Goal: Transaction & Acquisition: Purchase product/service

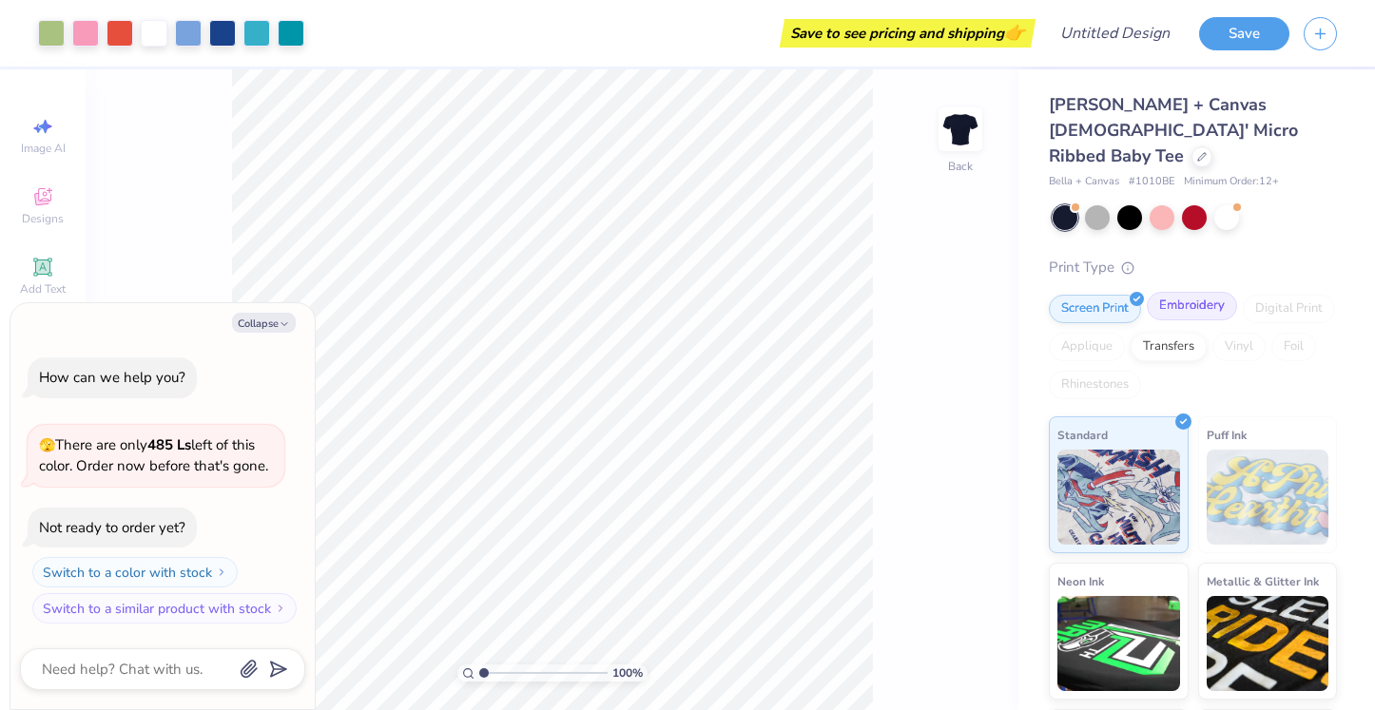
click at [1186, 292] on div "Embroidery" at bounding box center [1192, 306] width 90 height 29
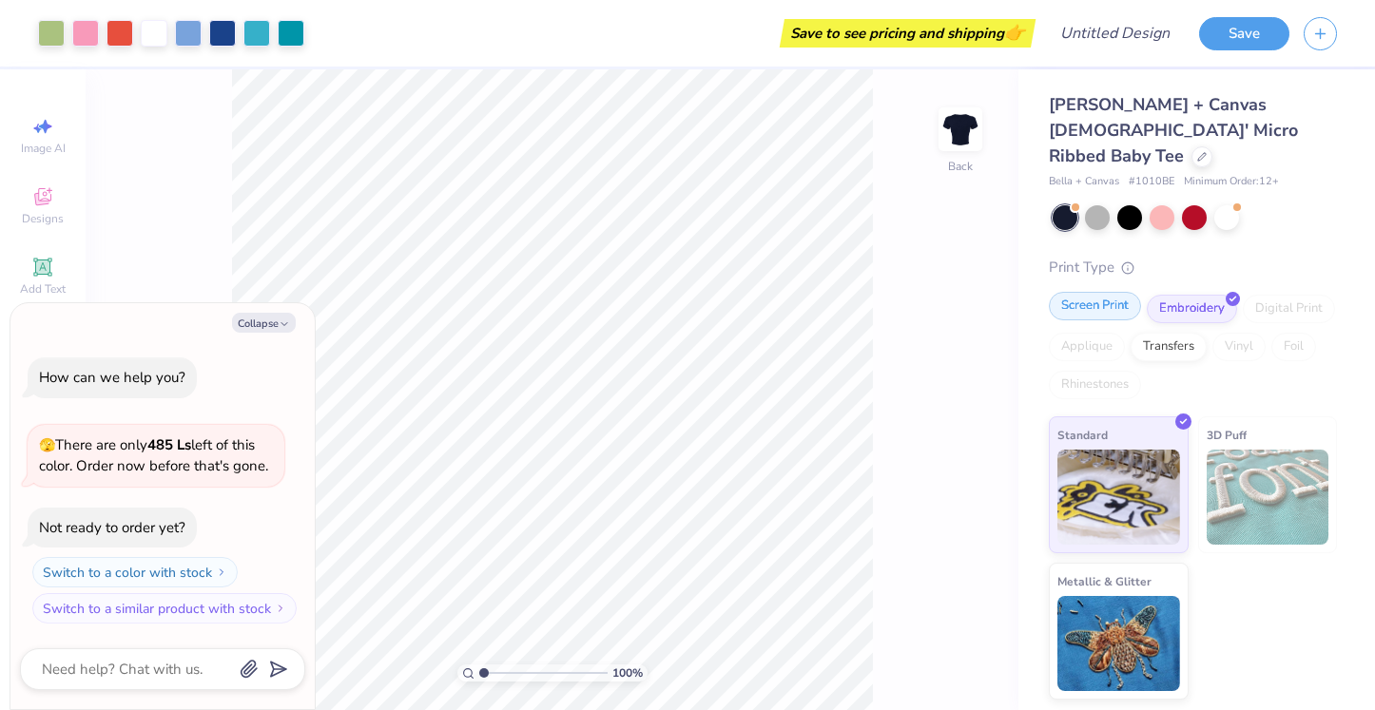
click at [1127, 292] on div "Screen Print" at bounding box center [1095, 306] width 92 height 29
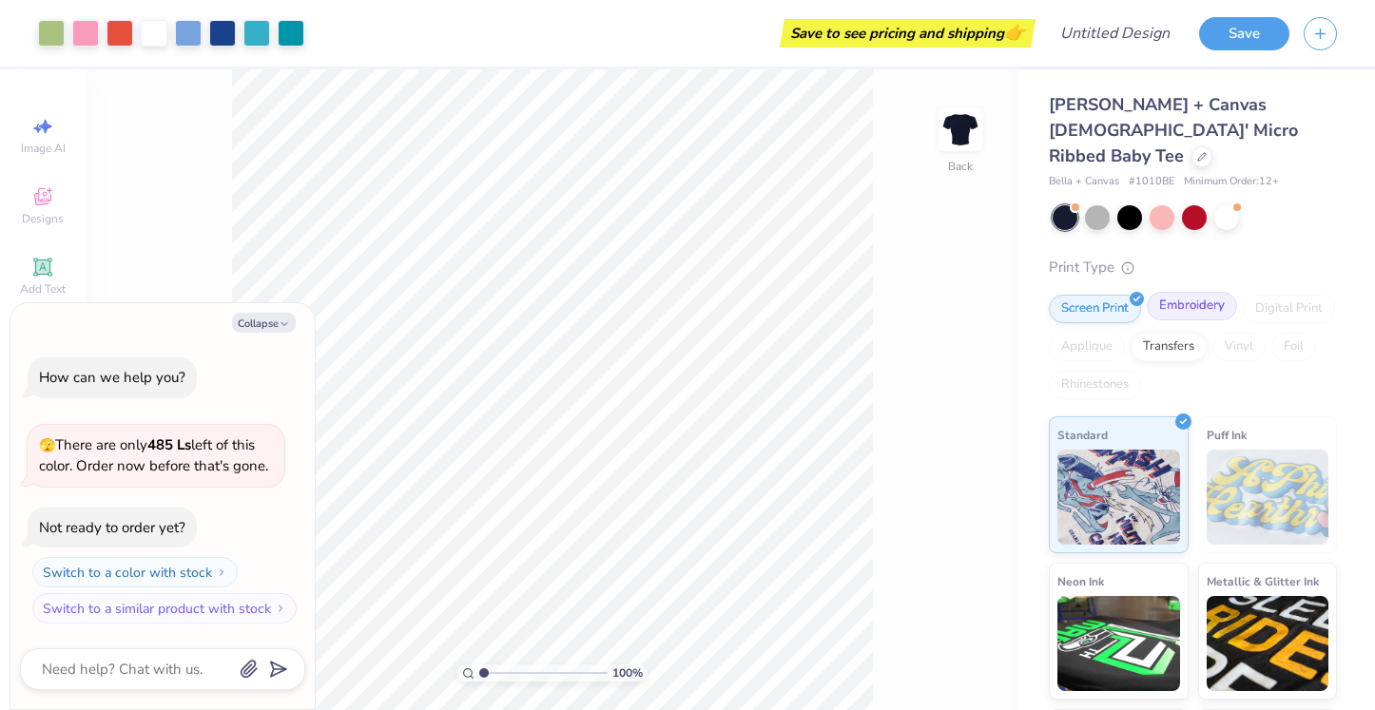
click at [1178, 292] on div "Embroidery" at bounding box center [1192, 306] width 90 height 29
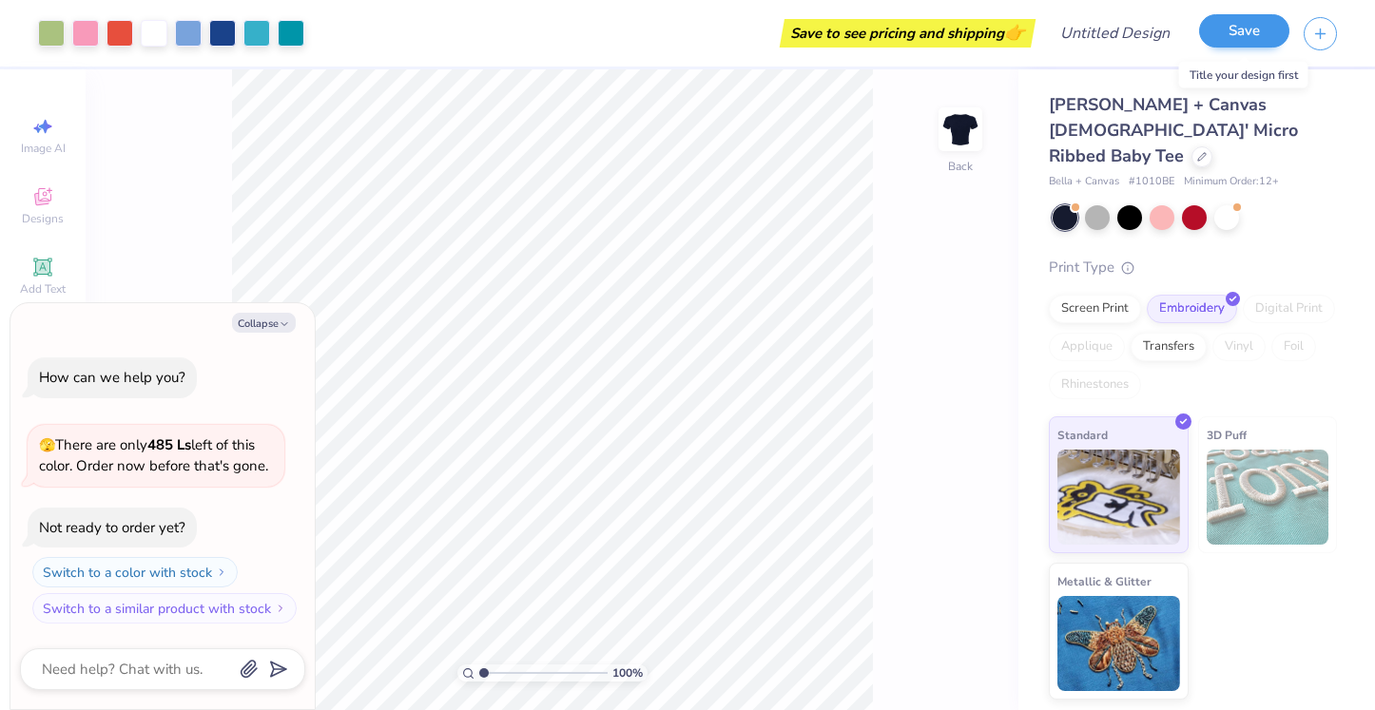
click at [1261, 23] on button "Save" at bounding box center [1244, 30] width 90 height 33
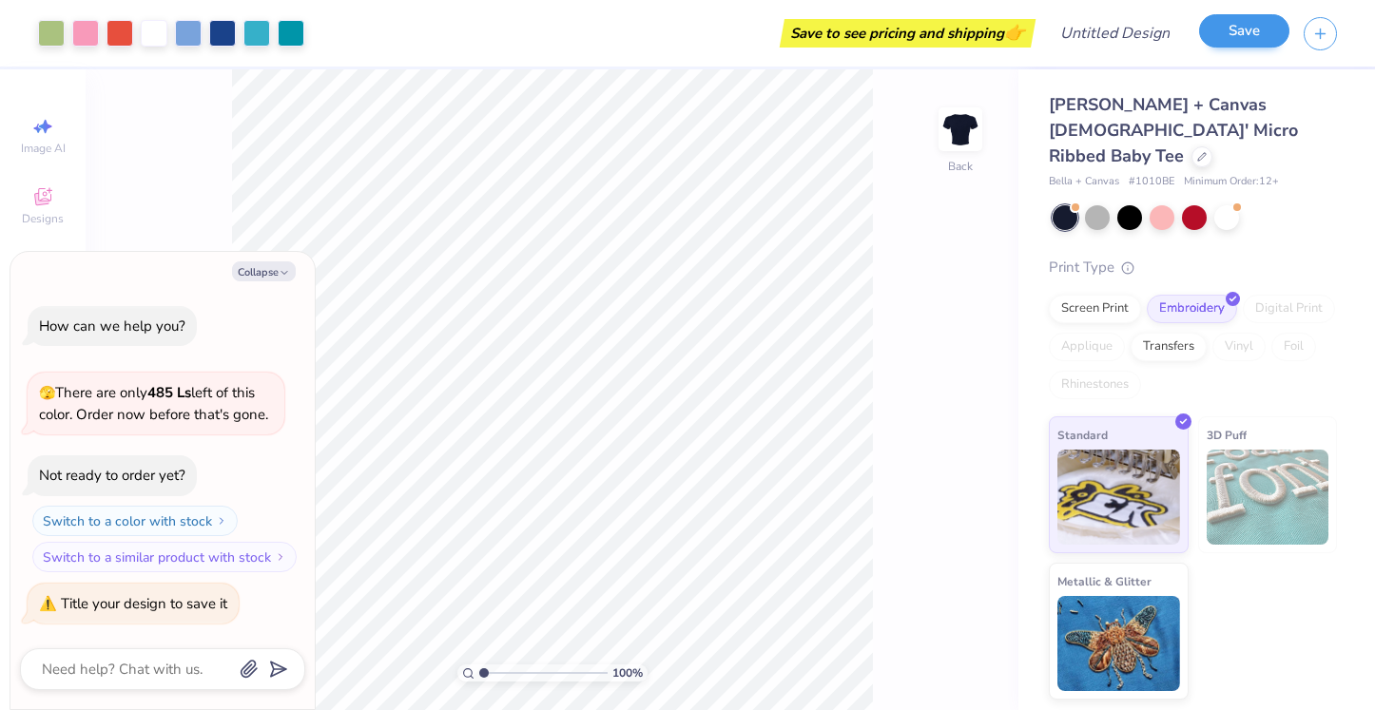
type textarea "x"
click at [1222, 49] on div "Save" at bounding box center [1244, 33] width 90 height 33
click at [1106, 43] on input "Design Title" at bounding box center [1138, 33] width 93 height 38
type input "t"
type textarea "x"
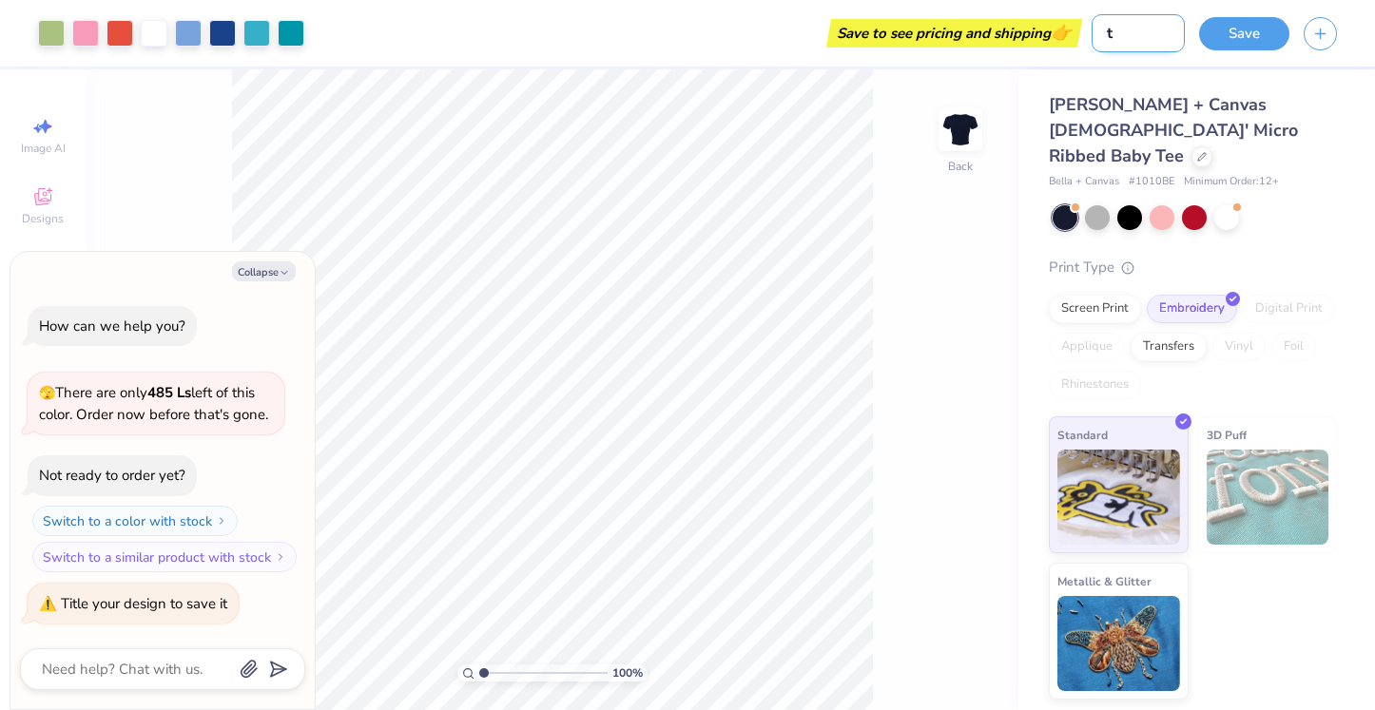
type input "tp"
type textarea "x"
type input "tpa"
type textarea "x"
type input "tpa"
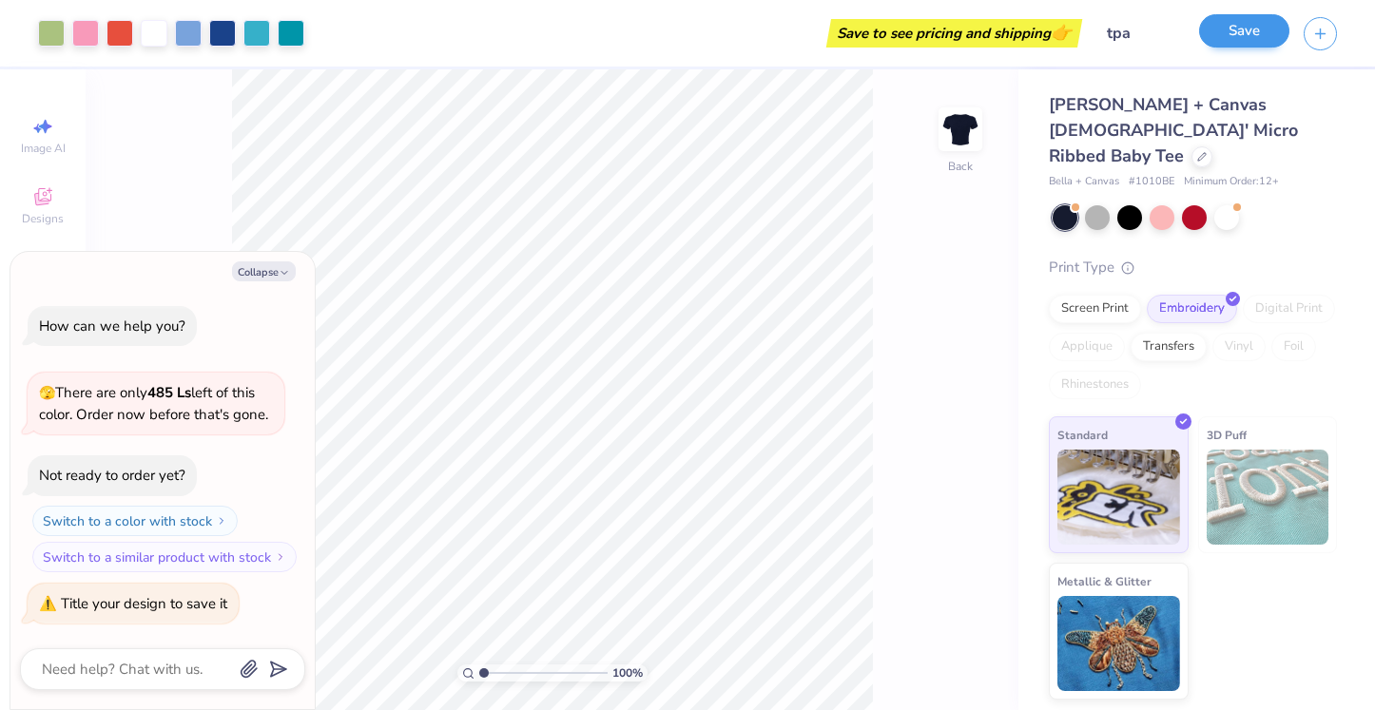
click at [1249, 29] on button "Save" at bounding box center [1244, 30] width 90 height 33
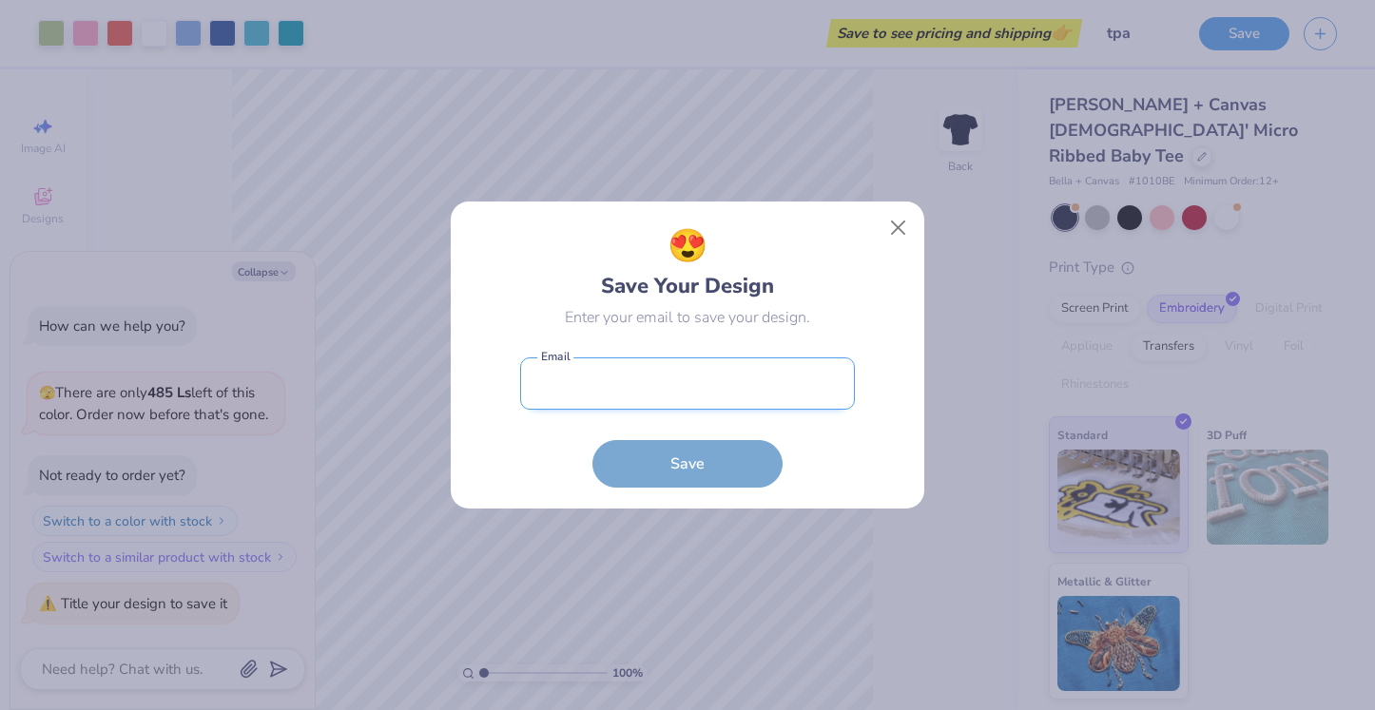
click at [759, 391] on input "email" at bounding box center [687, 384] width 335 height 52
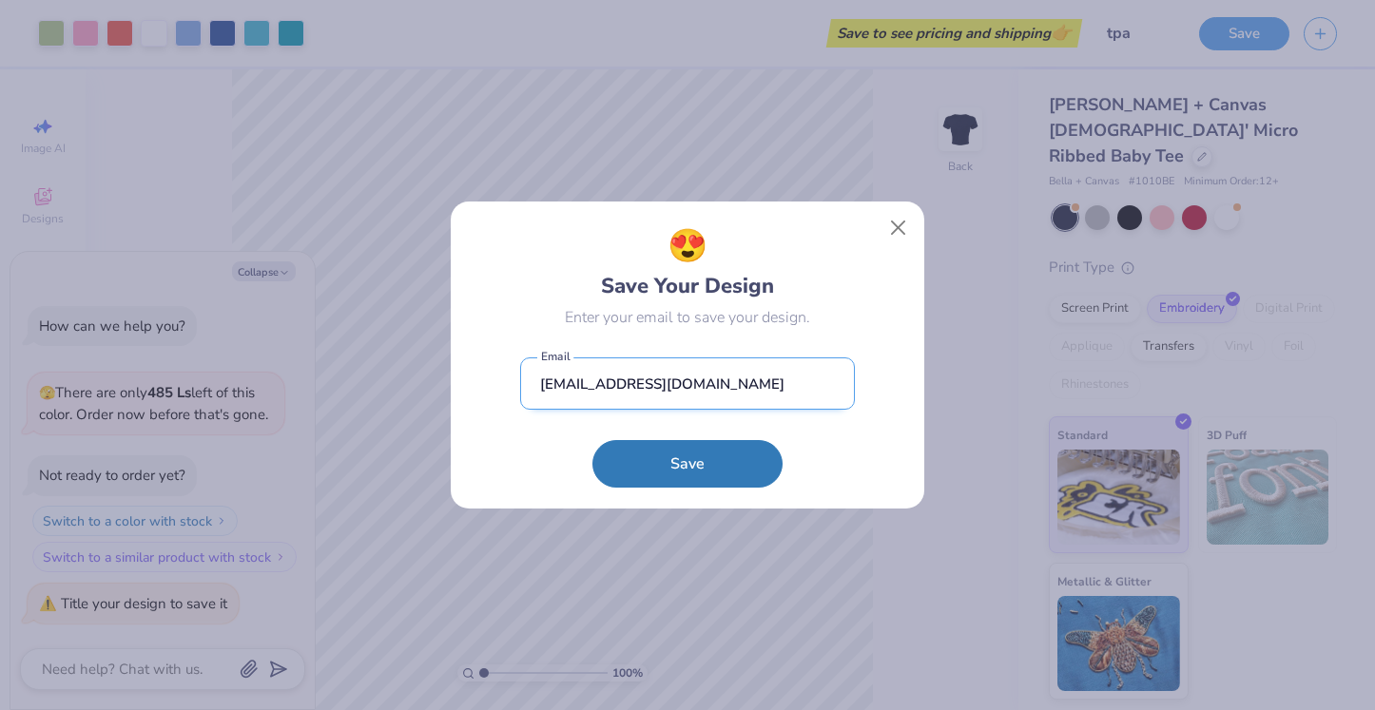
type input "[EMAIL_ADDRESS][DOMAIN_NAME]"
click at [687, 463] on button "Save" at bounding box center [687, 464] width 190 height 48
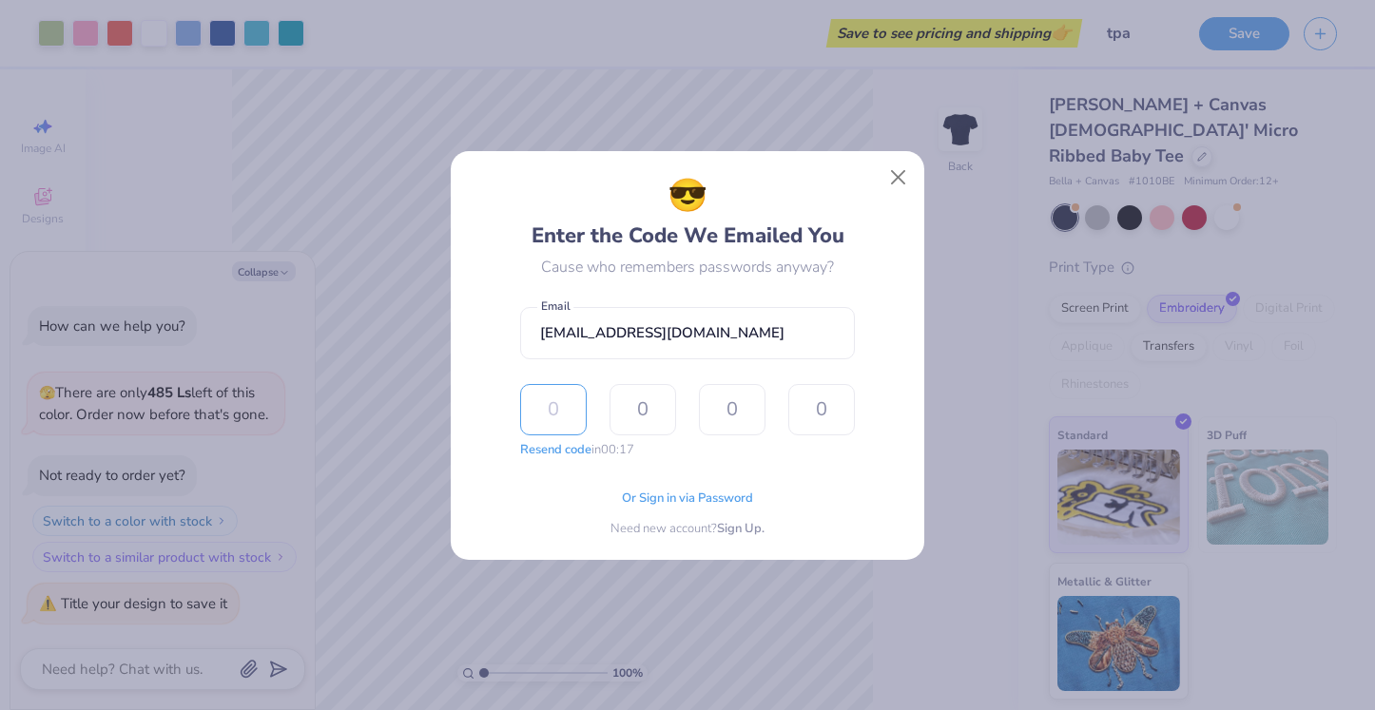
type input "5"
type input "7"
type input "9"
type input "7"
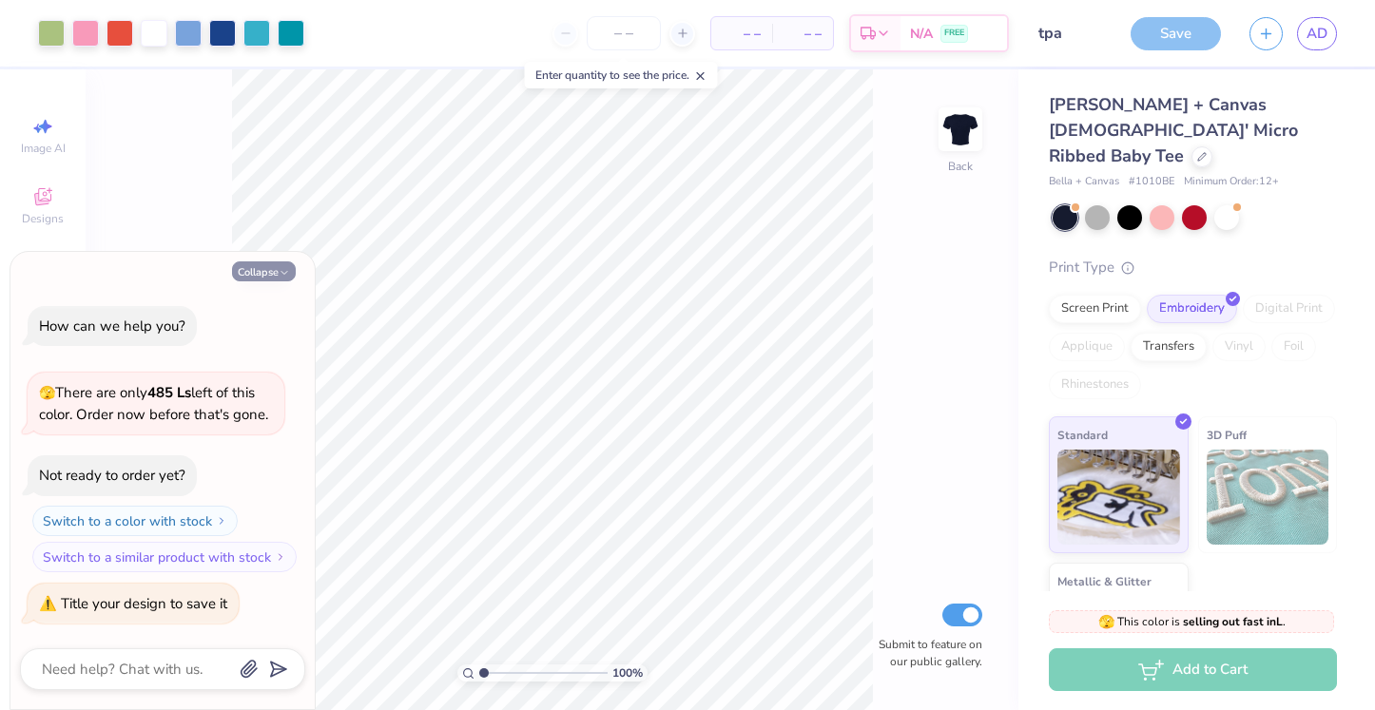
click at [253, 281] on button "Collapse" at bounding box center [264, 271] width 64 height 20
type textarea "x"
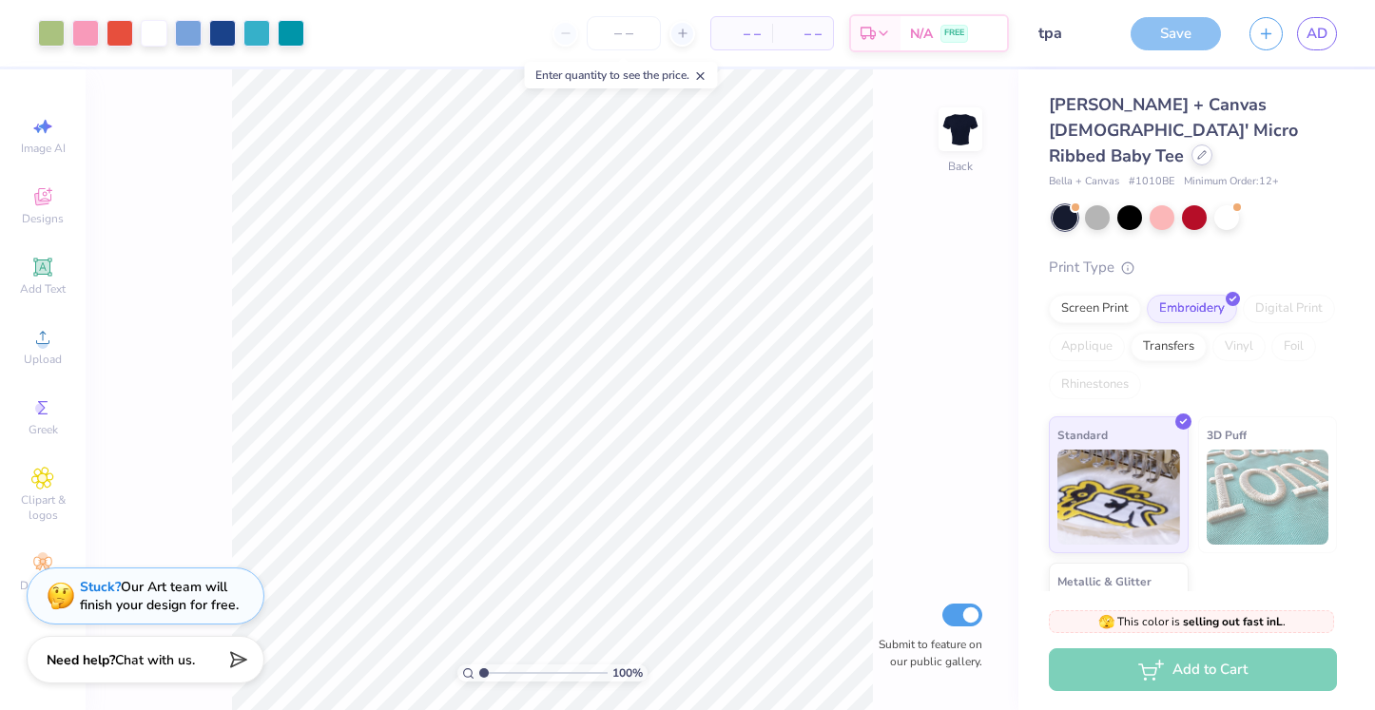
click at [1191, 145] on div at bounding box center [1201, 155] width 21 height 21
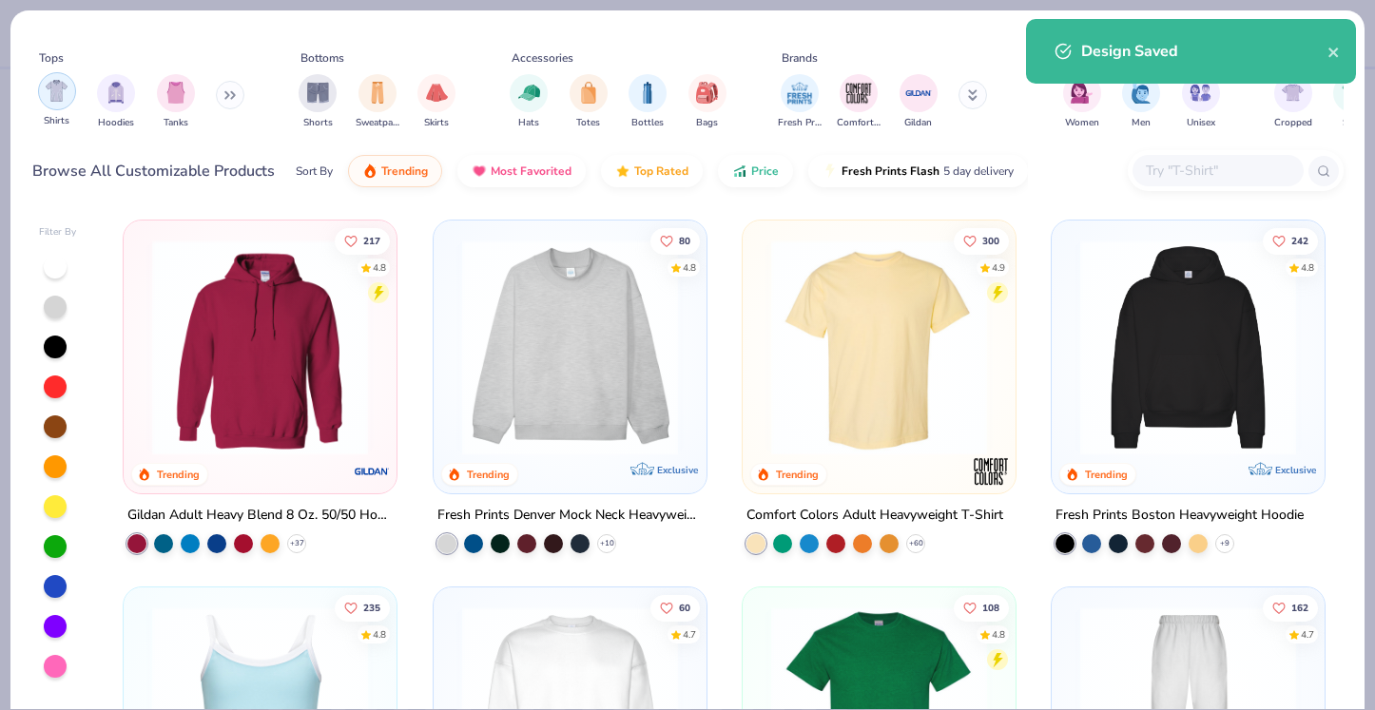
click at [55, 91] on img "filter for Shirts" at bounding box center [57, 91] width 22 height 22
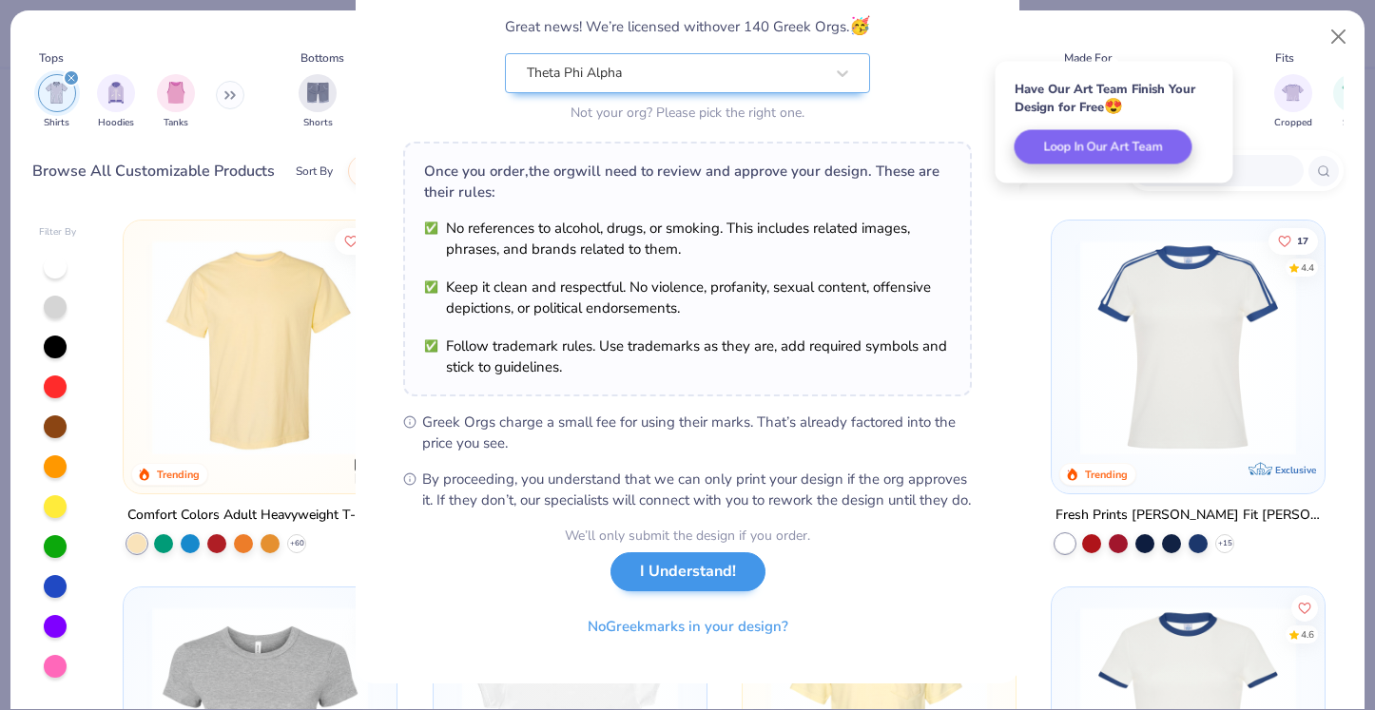
scroll to position [180, 0]
click at [683, 586] on button "I Understand!" at bounding box center [687, 571] width 155 height 39
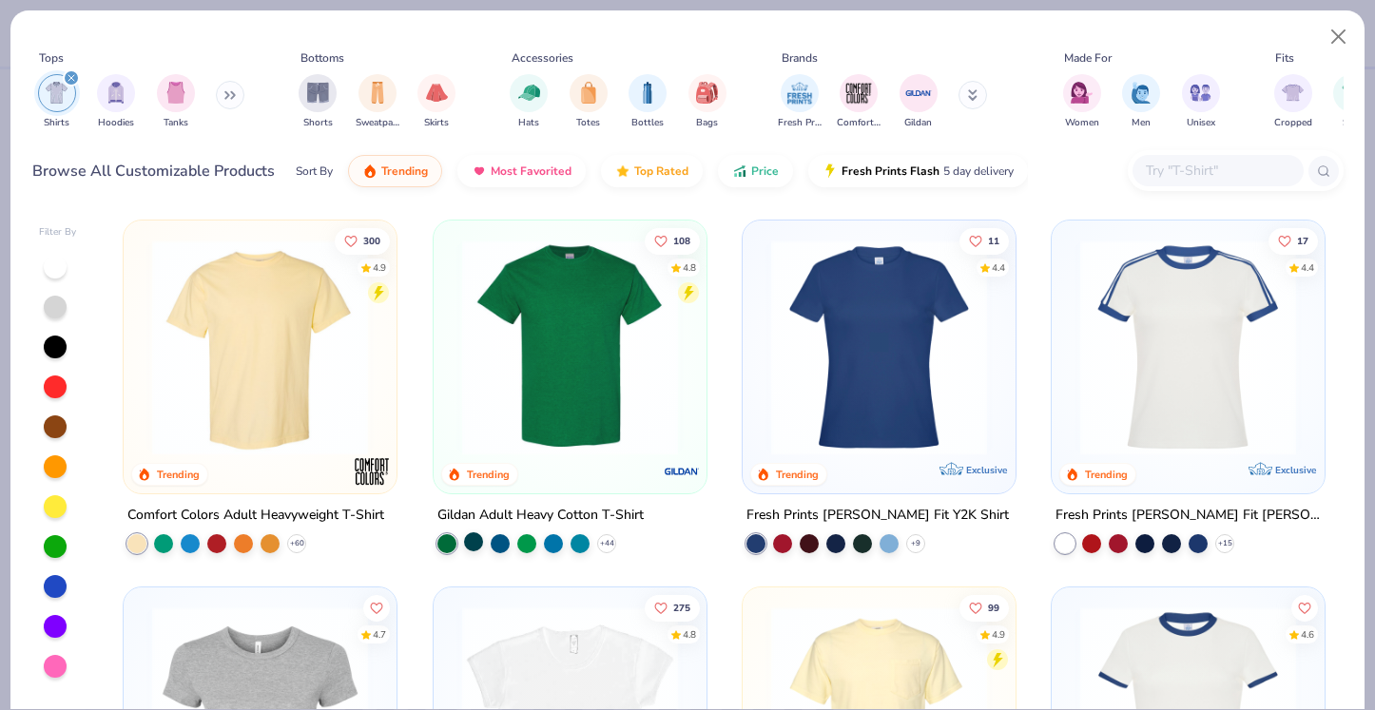
click at [474, 534] on div at bounding box center [473, 541] width 19 height 19
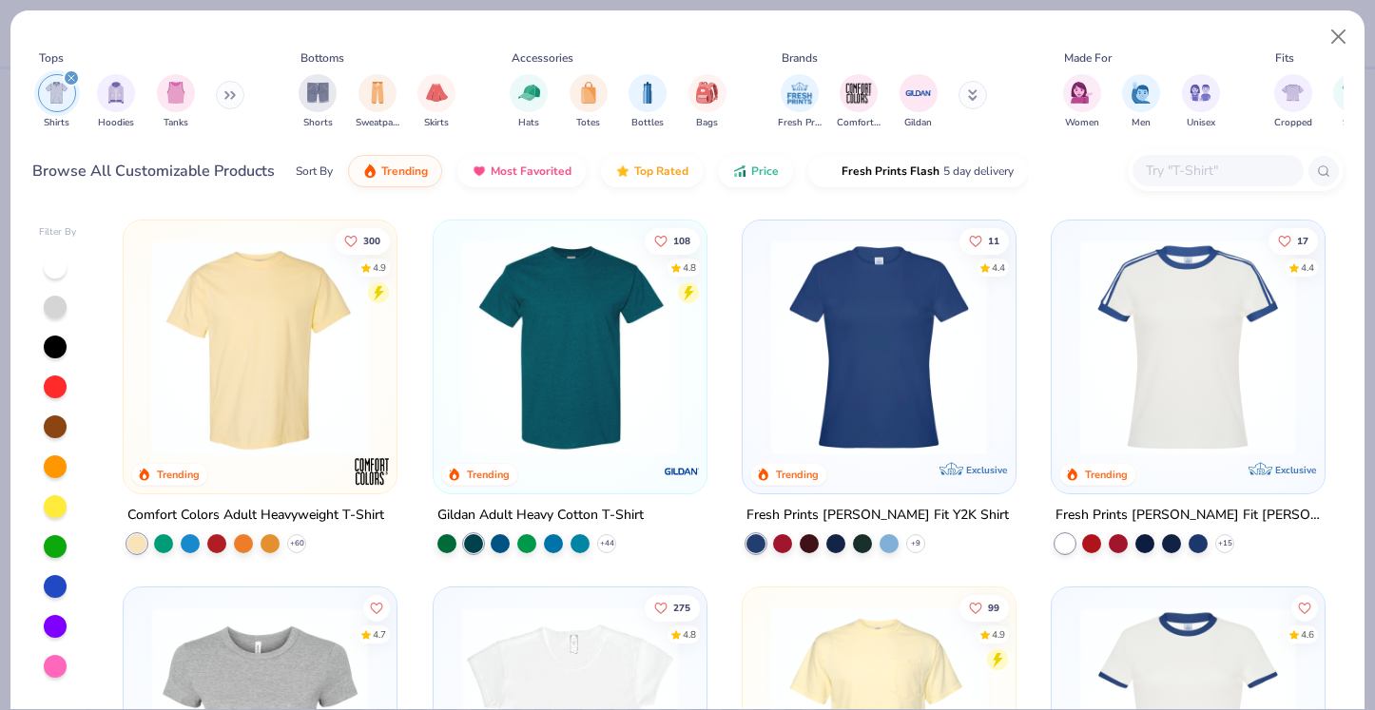
click at [588, 398] on img at bounding box center [570, 348] width 235 height 216
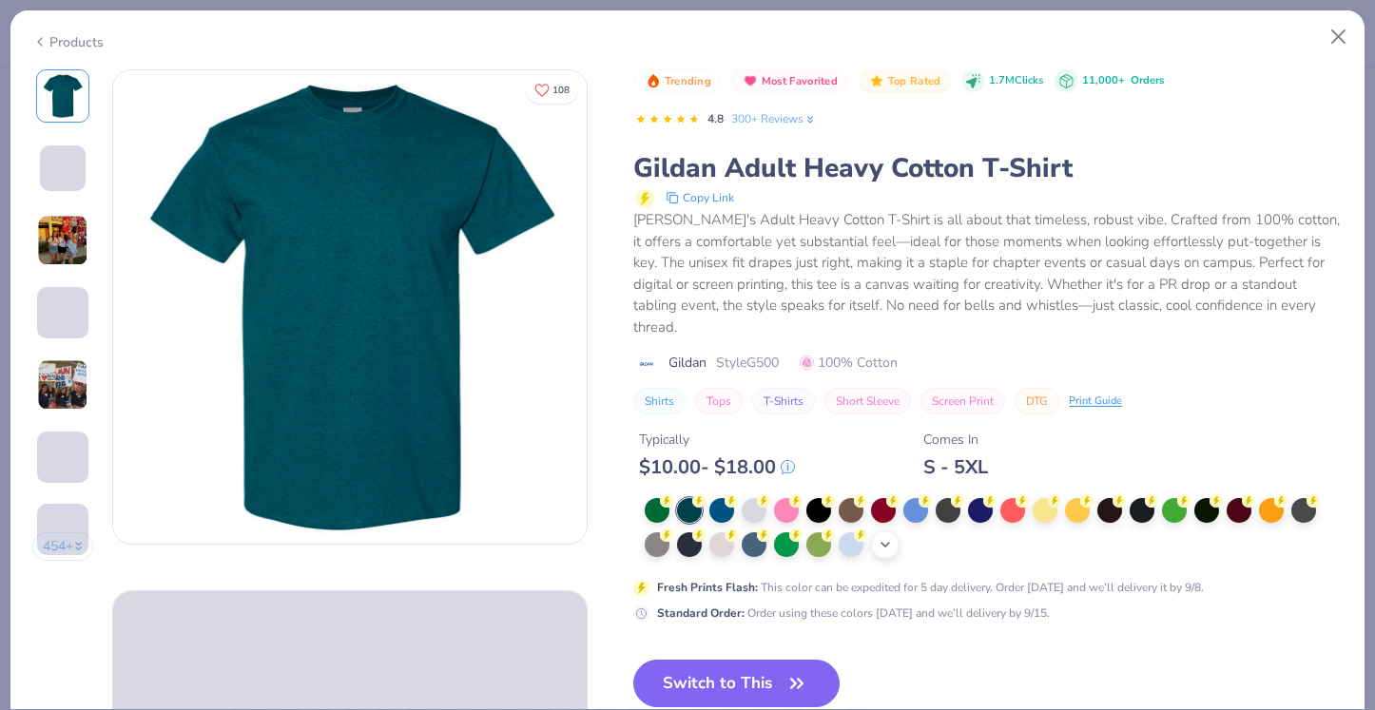
click at [881, 537] on icon at bounding box center [885, 544] width 15 height 15
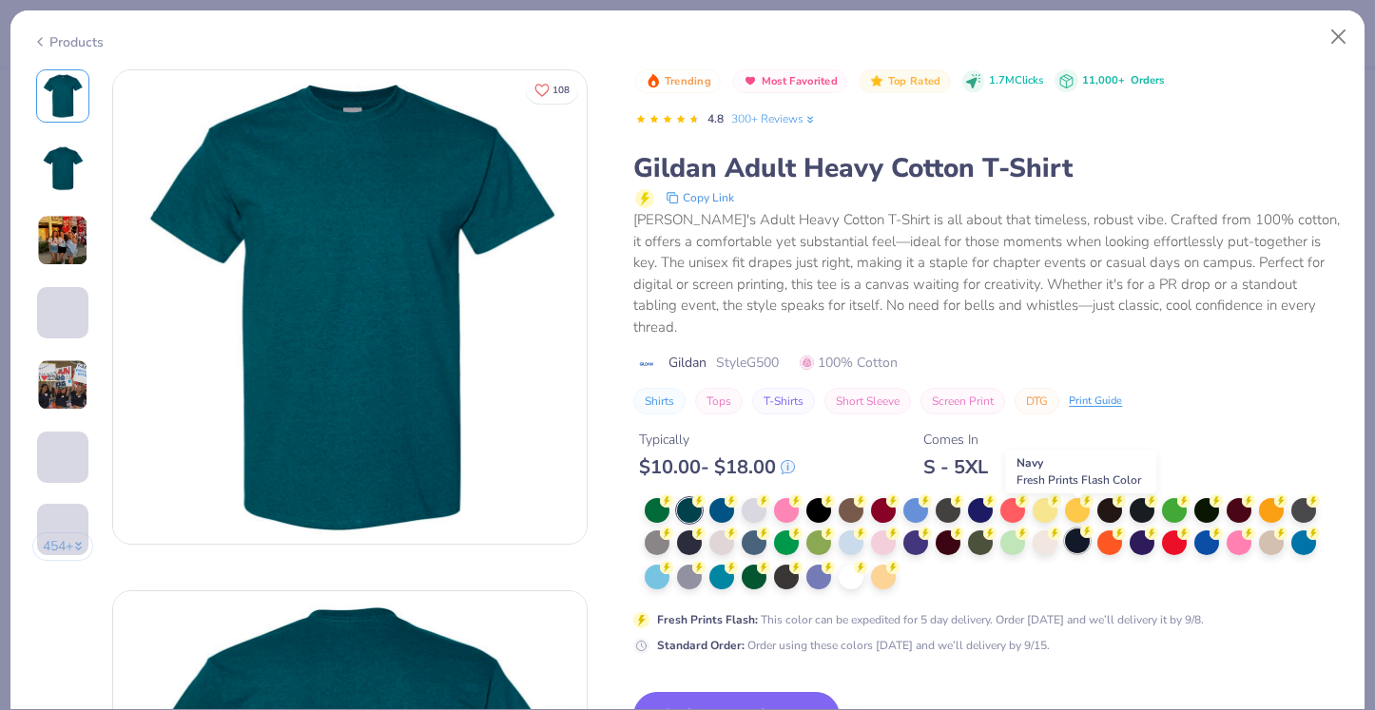
click at [1075, 529] on div at bounding box center [1077, 541] width 25 height 25
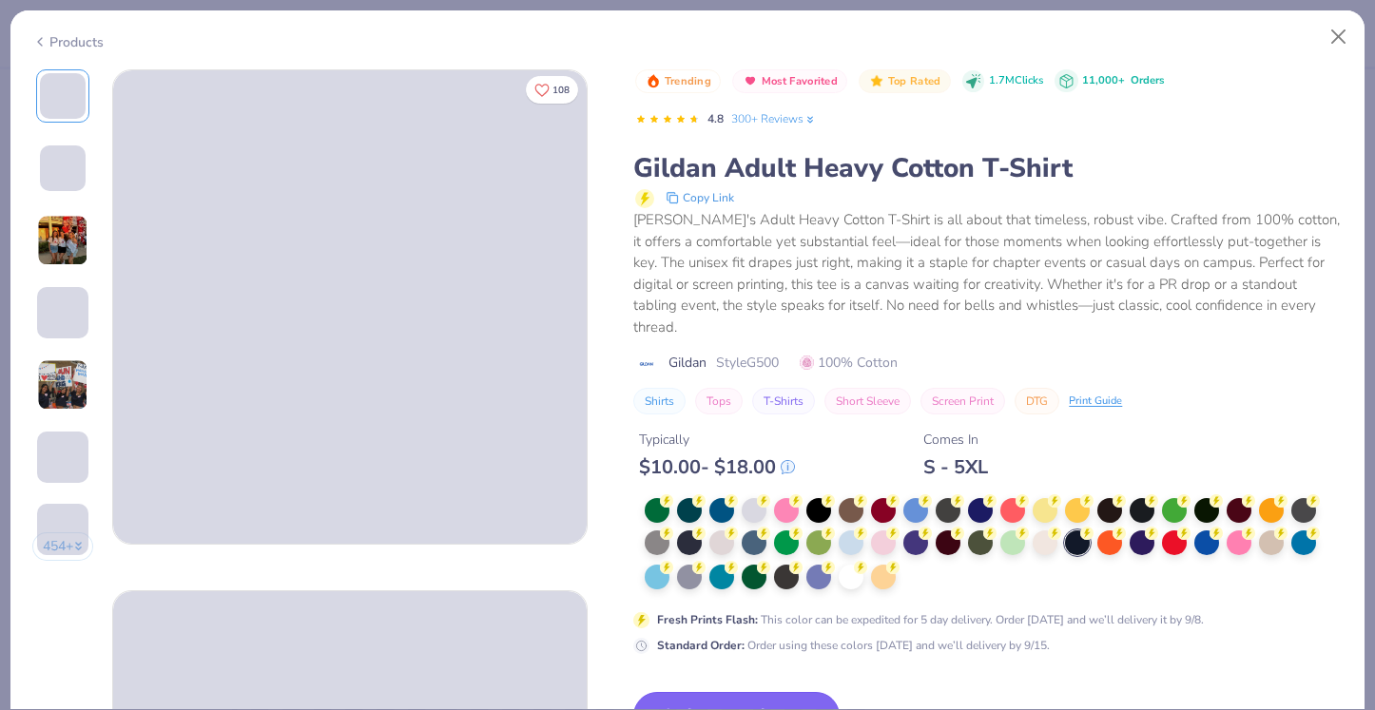
click at [780, 692] on button "Switch to This" at bounding box center [736, 716] width 206 height 48
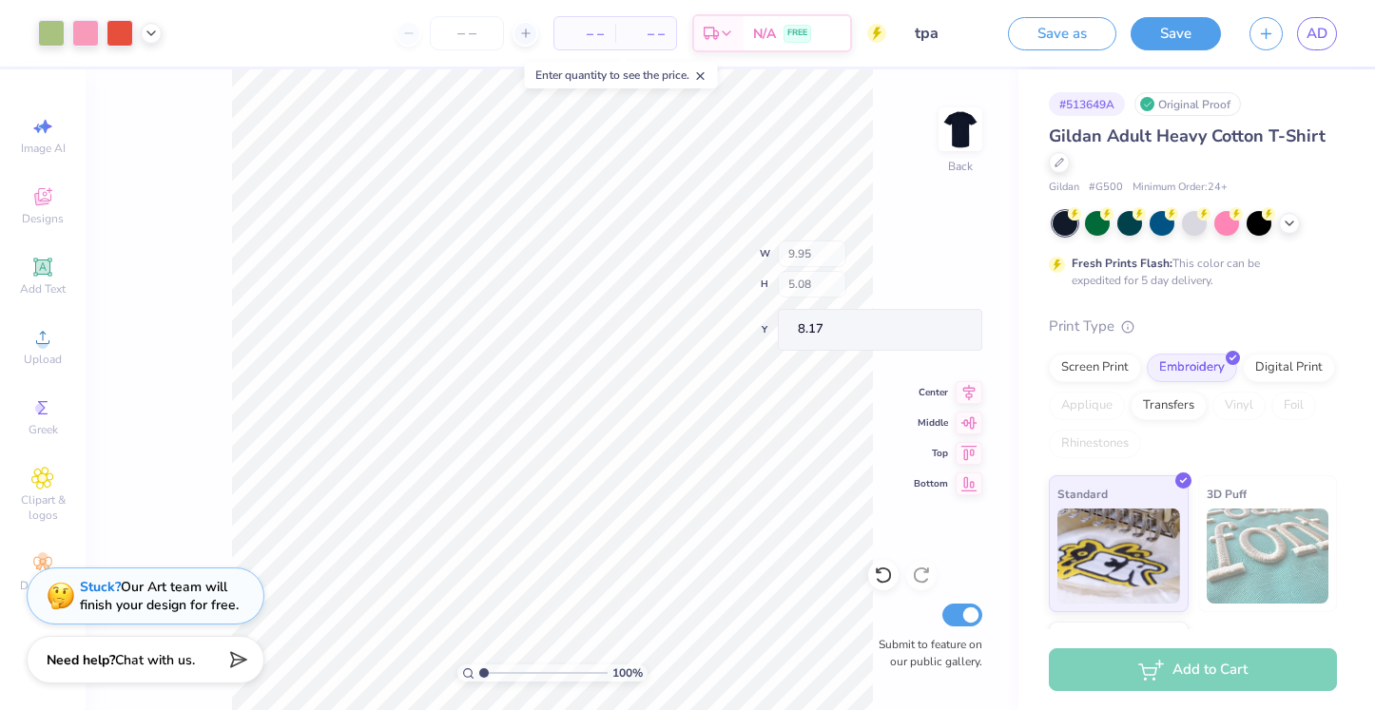
type input "4.34"
click at [595, 43] on span "– –" at bounding box center [585, 34] width 38 height 20
click at [591, 27] on span "– –" at bounding box center [585, 34] width 38 height 20
click at [594, 34] on span "– –" at bounding box center [585, 34] width 38 height 20
click at [451, 34] on input "number" at bounding box center [467, 33] width 74 height 34
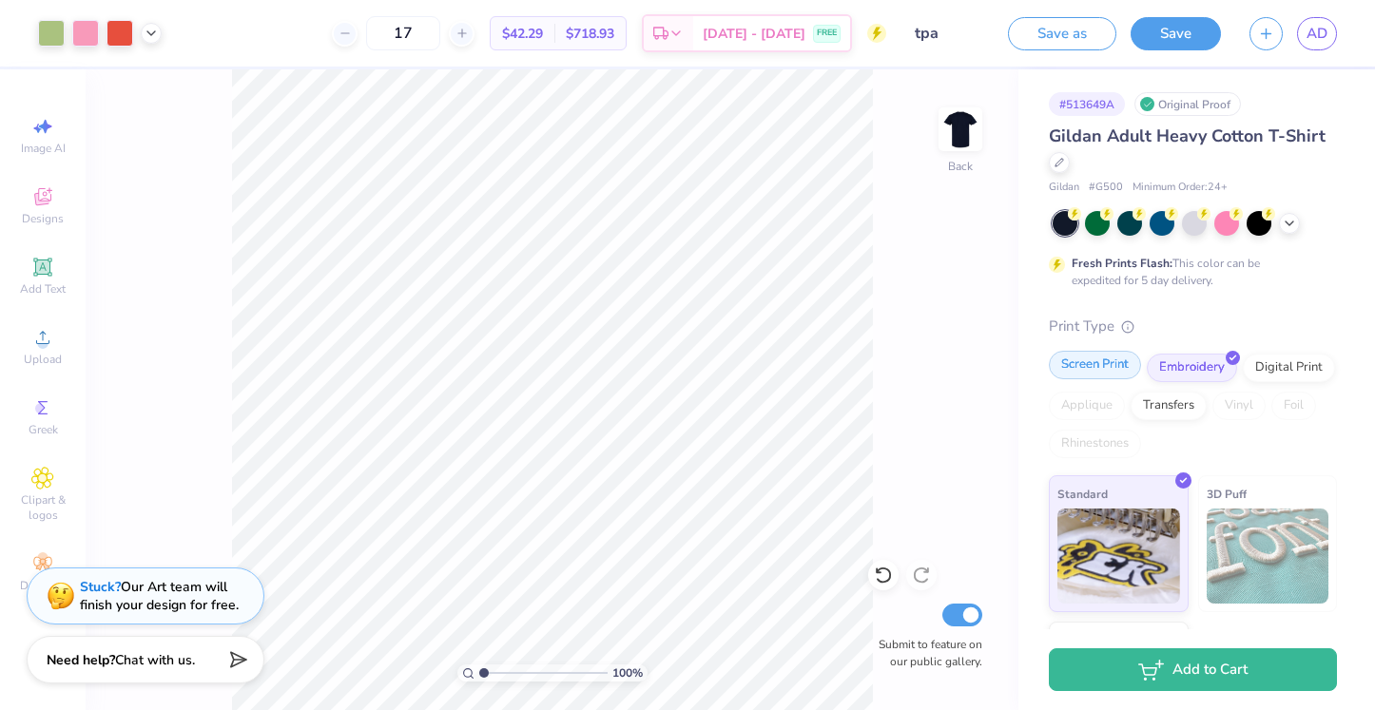
type input "17"
click at [1100, 367] on div "Screen Print" at bounding box center [1095, 365] width 92 height 29
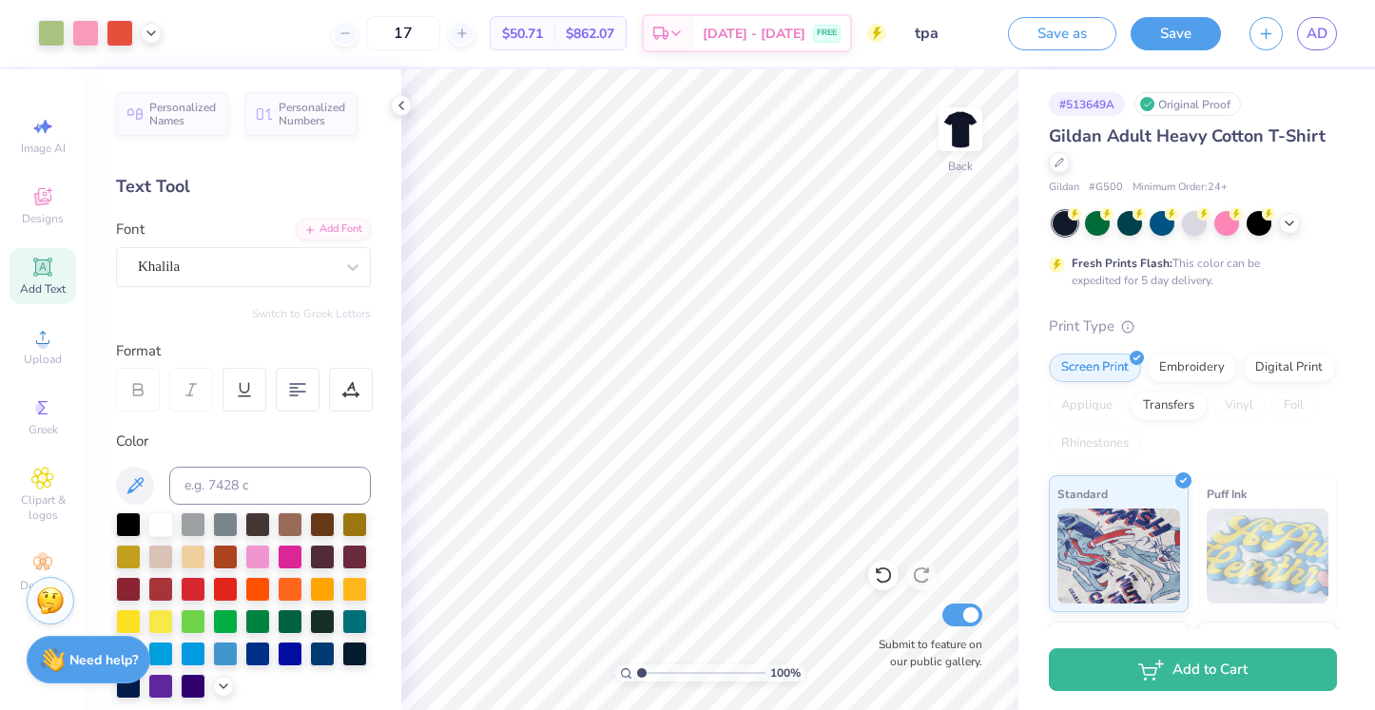
type textarea "x"
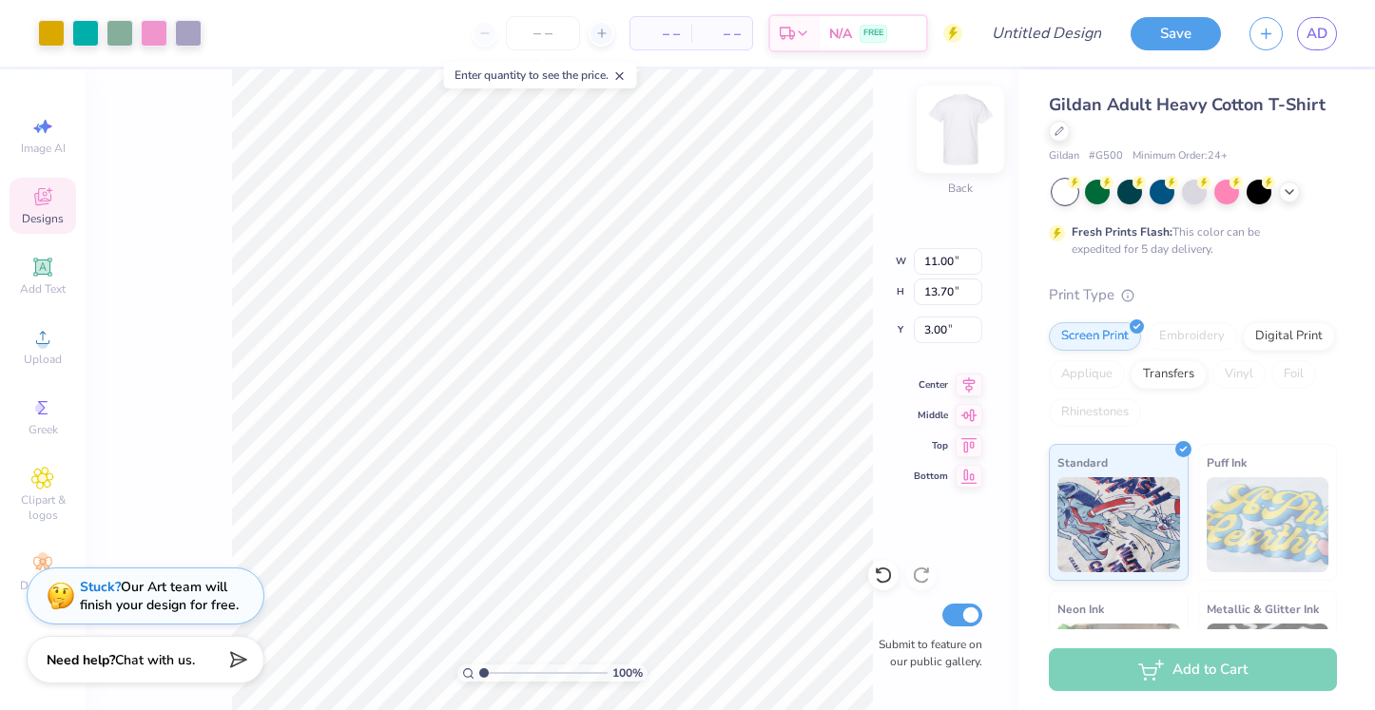
click at [962, 127] on img at bounding box center [960, 129] width 76 height 76
type input "4.81"
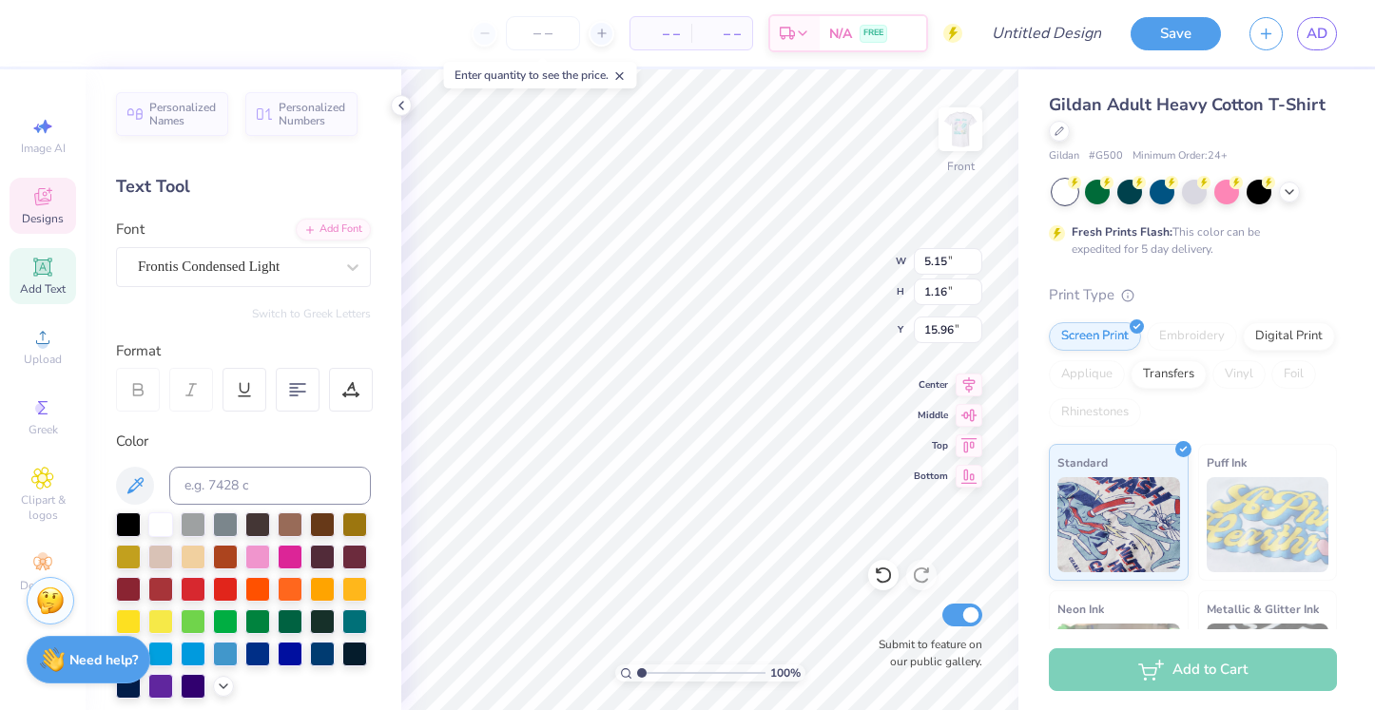
type textarea "Exerience"
type input "10.62"
type input "2.06"
type input "4.81"
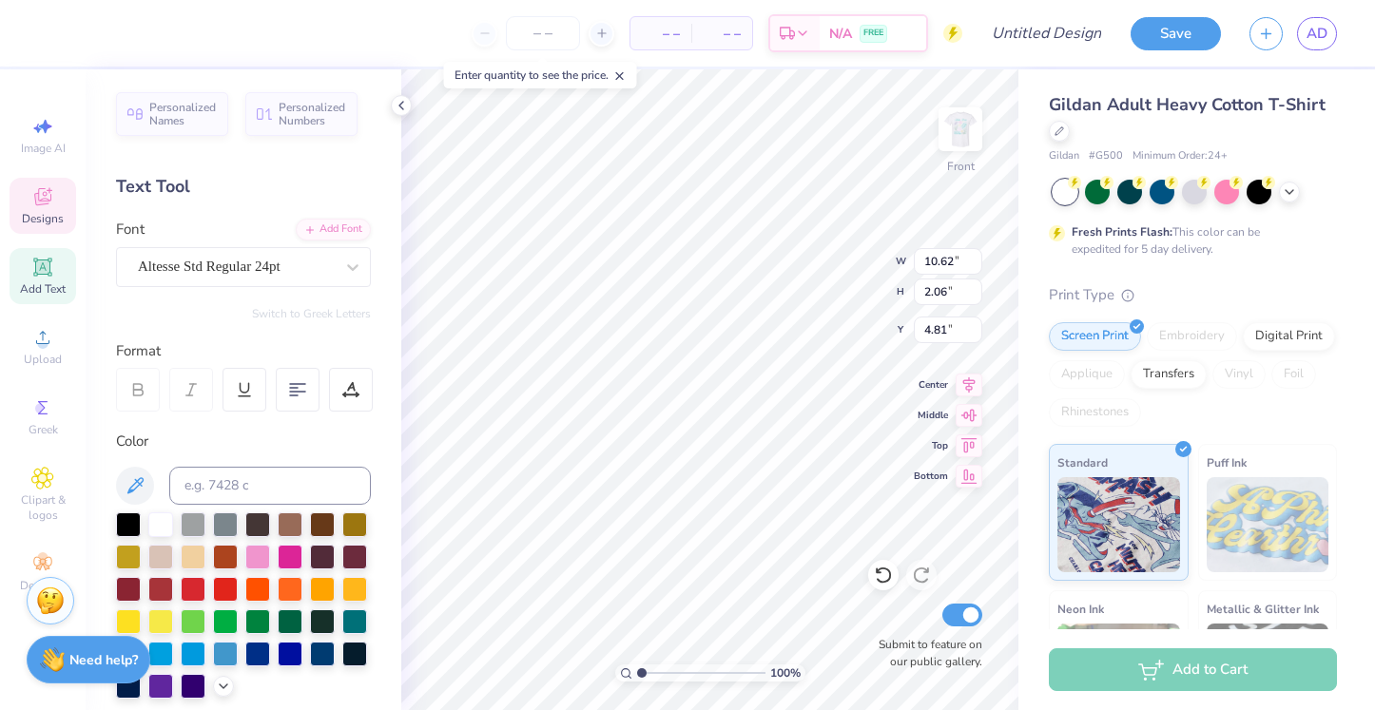
type textarea "DeltZeta"
type input "10.30"
type input "4.15"
type input "8.18"
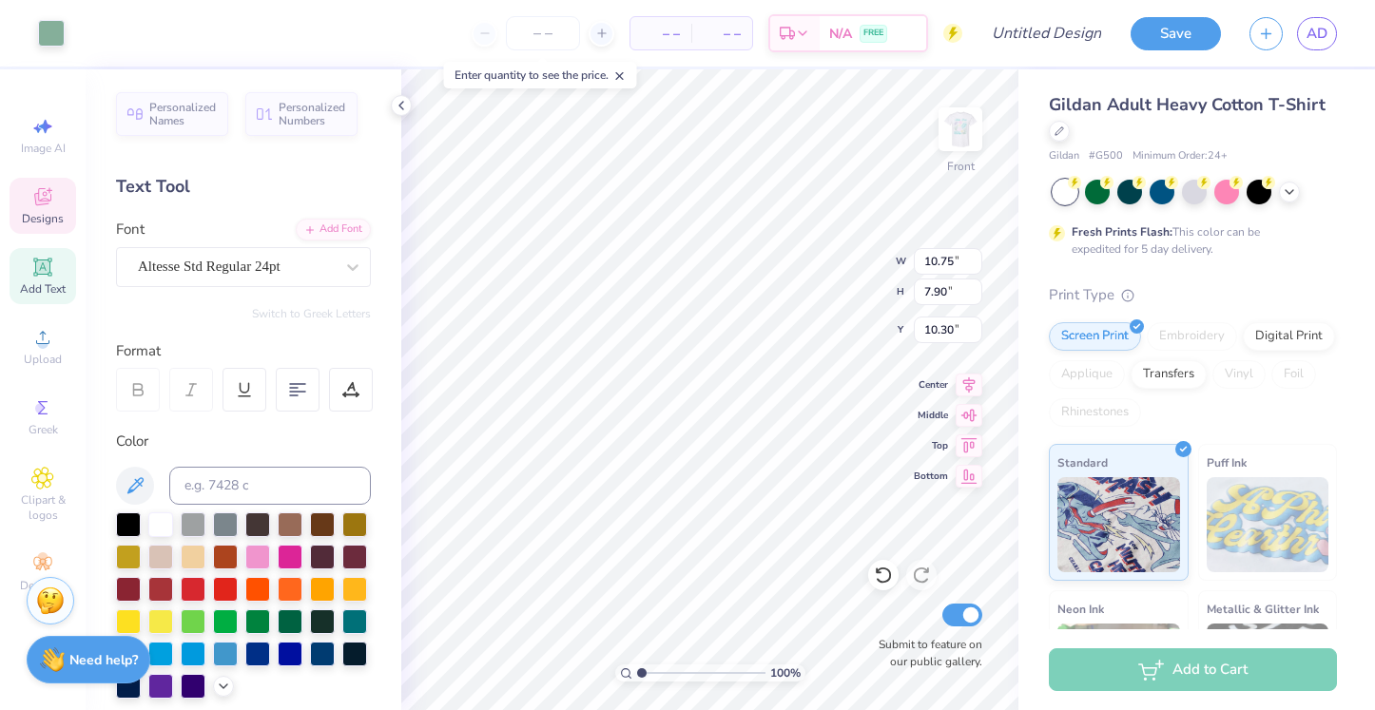
type input "7.26"
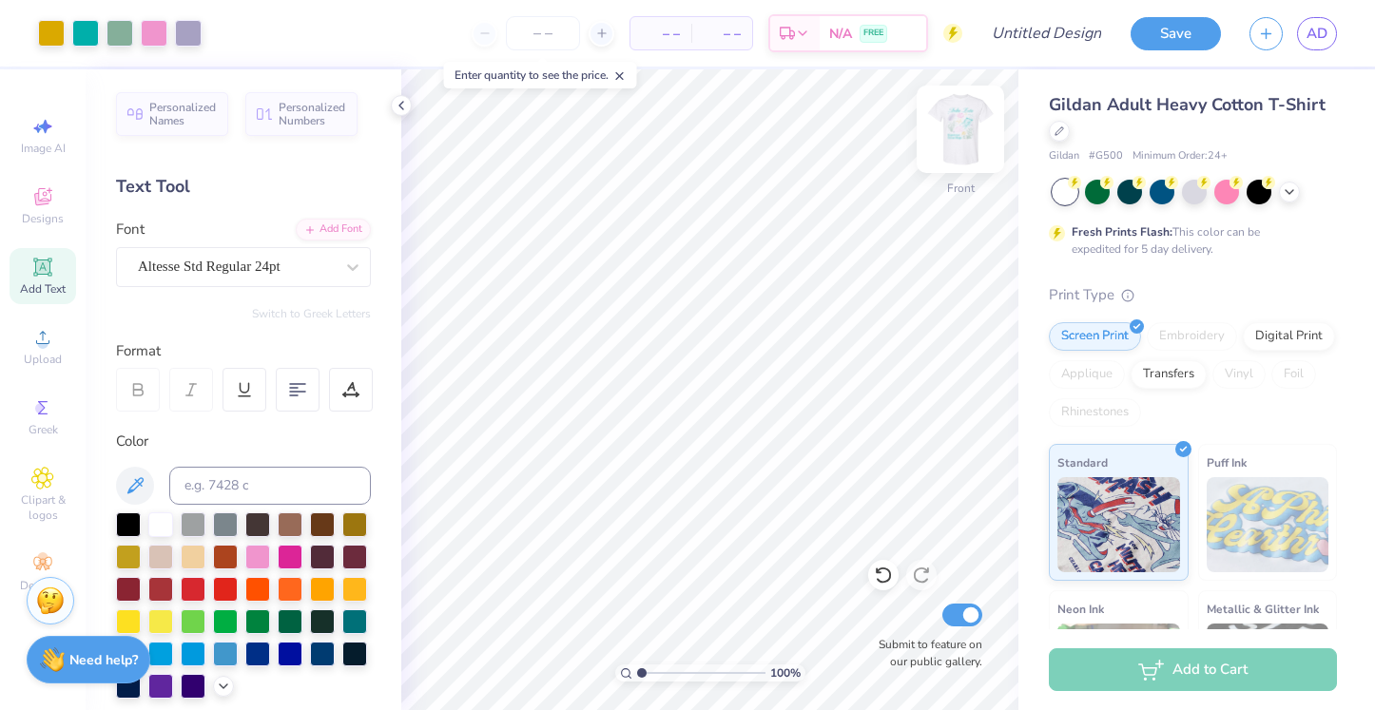
click at [959, 136] on img at bounding box center [960, 129] width 76 height 76
click at [546, 30] on input "number" at bounding box center [543, 33] width 74 height 34
type input "17"
